Goal: Find specific page/section: Find specific page/section

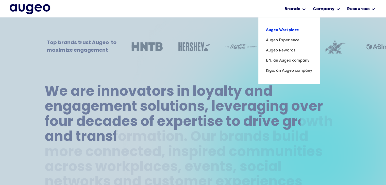
click at [293, 30] on link "Augeo Workplace" at bounding box center [289, 30] width 46 height 10
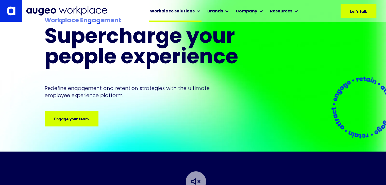
scroll to position [28, 0]
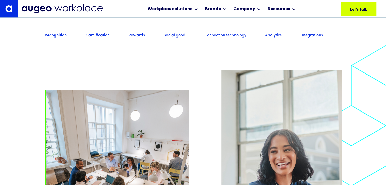
drag, startPoint x: 35, startPoint y: 123, endPoint x: 48, endPoint y: 24, distance: 99.9
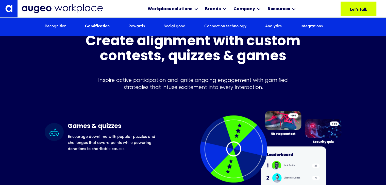
scroll to position [1228, 0]
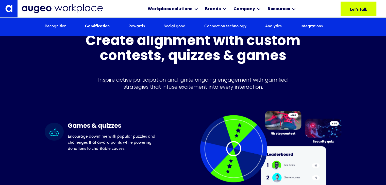
drag, startPoint x: 37, startPoint y: 126, endPoint x: 77, endPoint y: -1, distance: 132.9
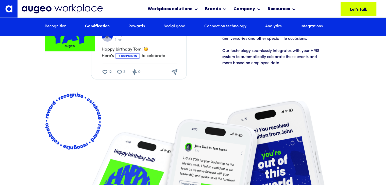
scroll to position [0, 0]
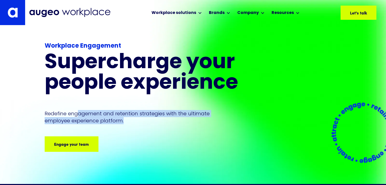
drag, startPoint x: 78, startPoint y: 115, endPoint x: 128, endPoint y: 119, distance: 50.7
click at [128, 119] on p "Redefine engagement and retention strategies with the ultimate employee experie…" at bounding box center [132, 117] width 175 height 14
click at [129, 120] on p "Redefine engagement and retention strategies with the ultimate employee experie…" at bounding box center [132, 117] width 175 height 14
drag, startPoint x: 129, startPoint y: 120, endPoint x: 64, endPoint y: 111, distance: 65.6
click at [64, 111] on p "Redefine engagement and retention strategies with the ultimate employee experie…" at bounding box center [132, 117] width 175 height 14
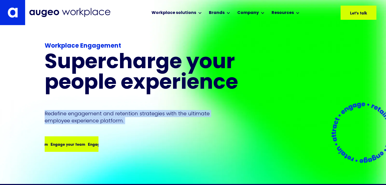
click at [87, 146] on div "Engage your team" at bounding box center [104, 144] width 35 height 6
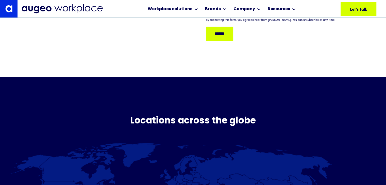
scroll to position [229, 0]
